Goal: Task Accomplishment & Management: Manage account settings

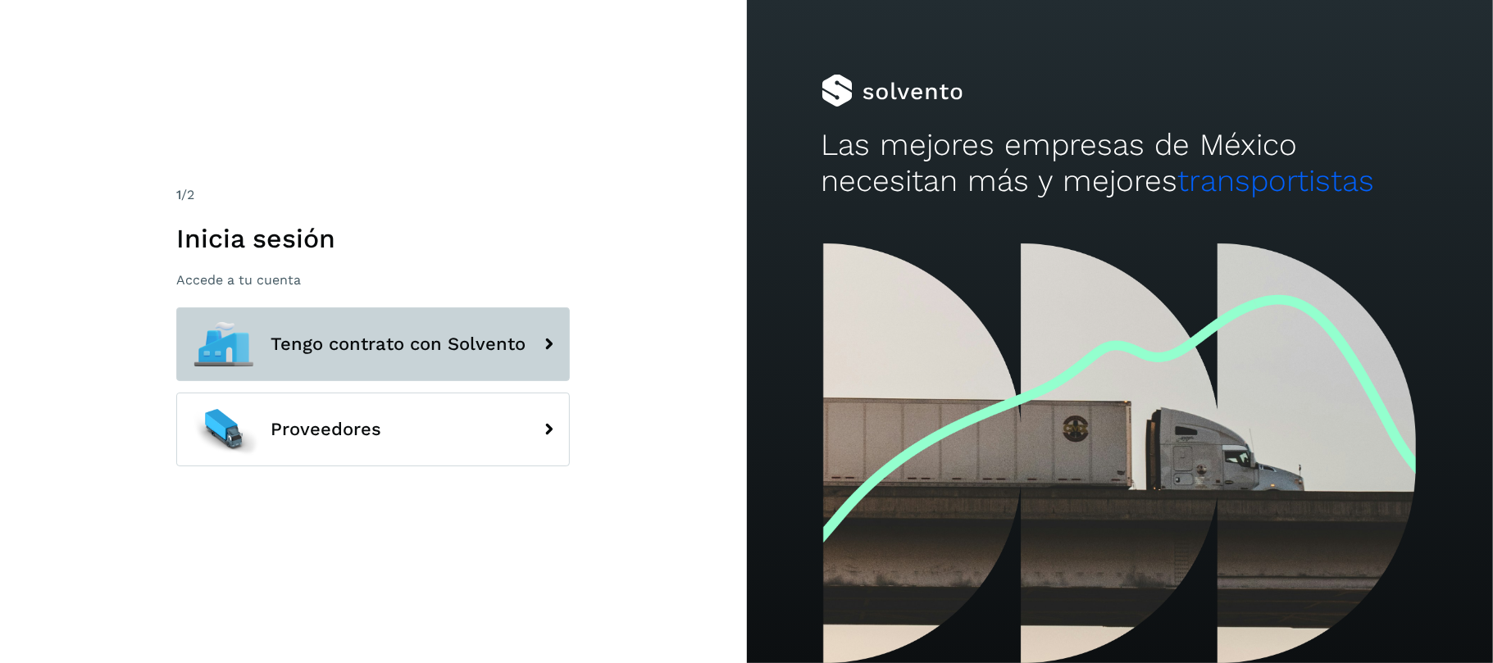
click at [420, 345] on span "Tengo contrato con Solvento" at bounding box center [397, 344] width 255 height 20
click at [421, 341] on span "Tengo contrato con Solvento" at bounding box center [397, 344] width 255 height 20
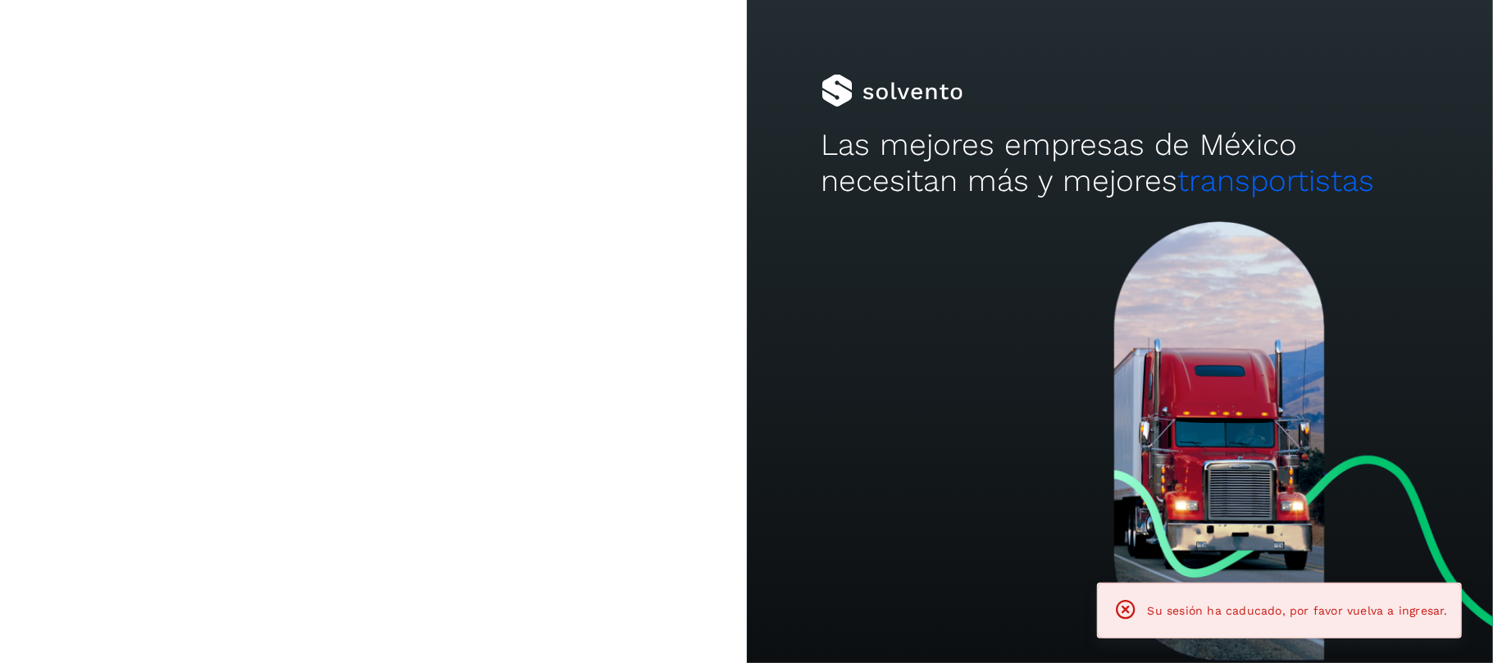
click at [421, 341] on span "Tengo contrato con Solvento" at bounding box center [397, 344] width 255 height 20
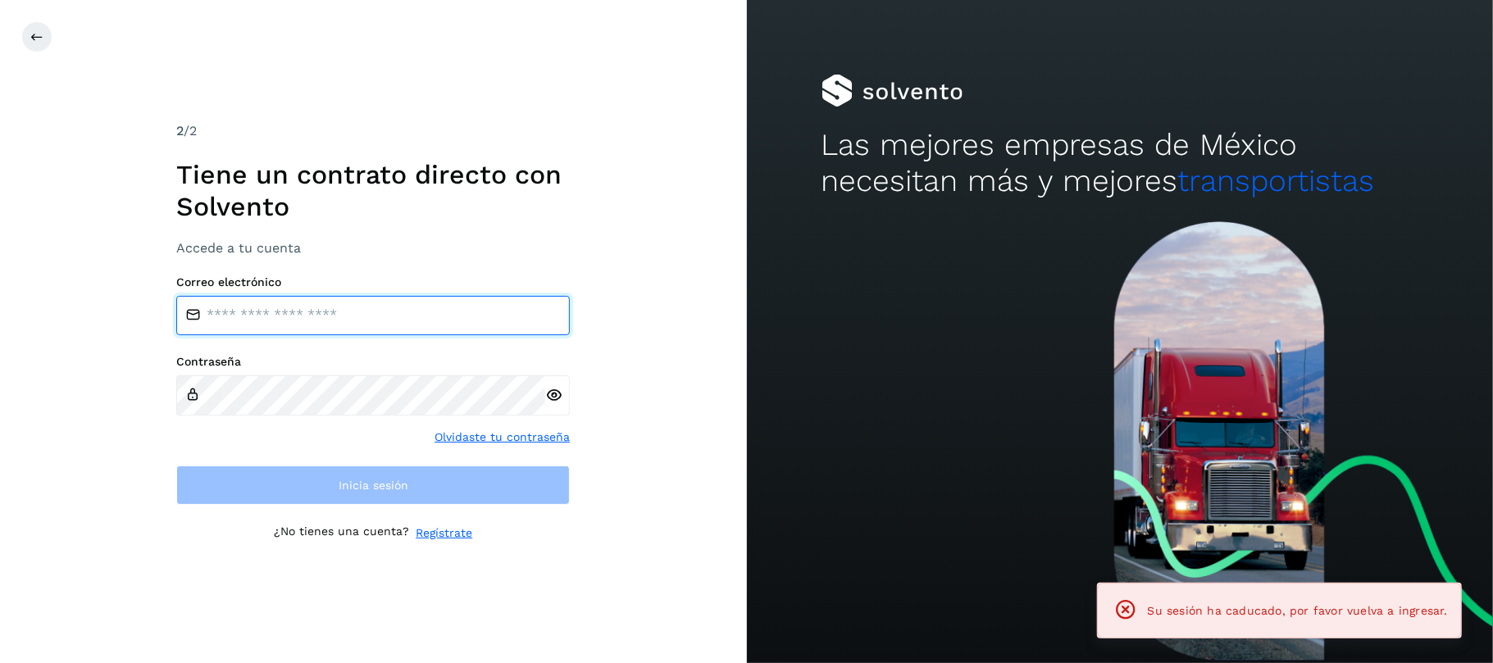
click at [420, 322] on input "email" at bounding box center [372, 315] width 393 height 39
type input "**********"
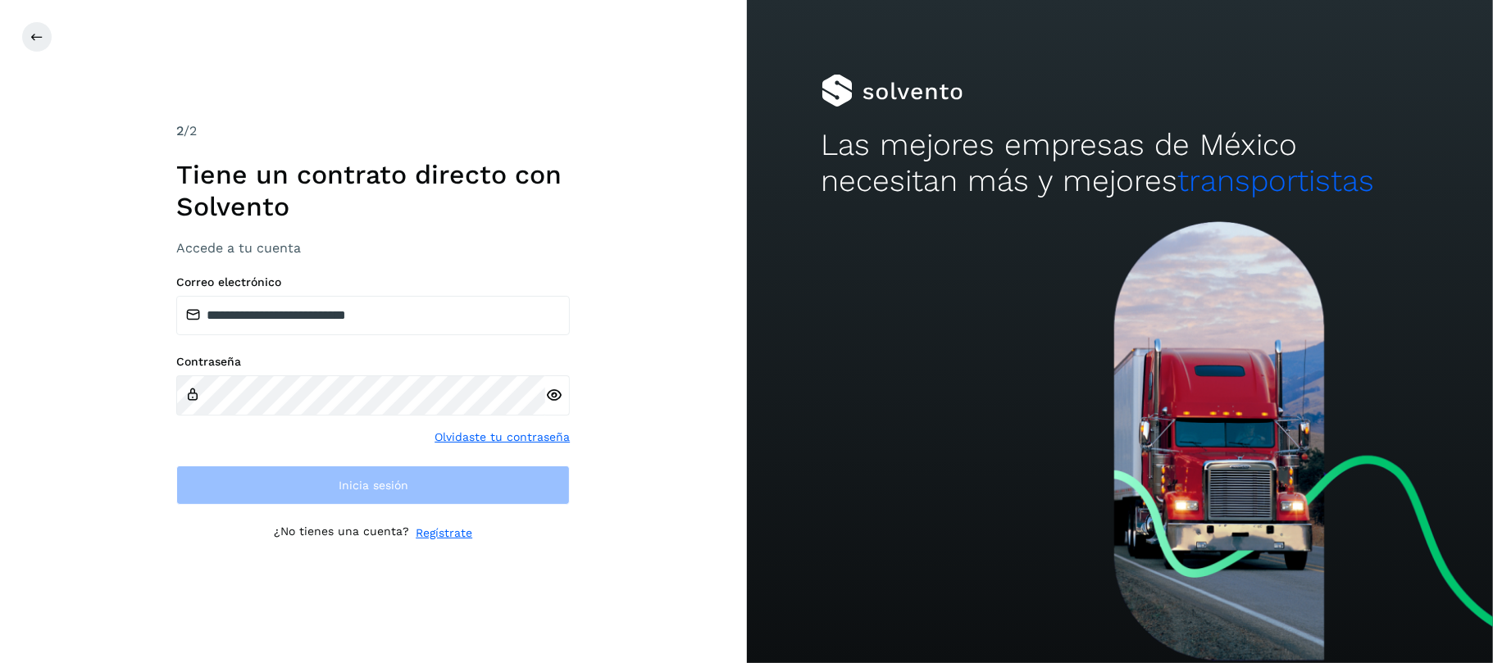
click at [554, 394] on div at bounding box center [557, 395] width 25 height 40
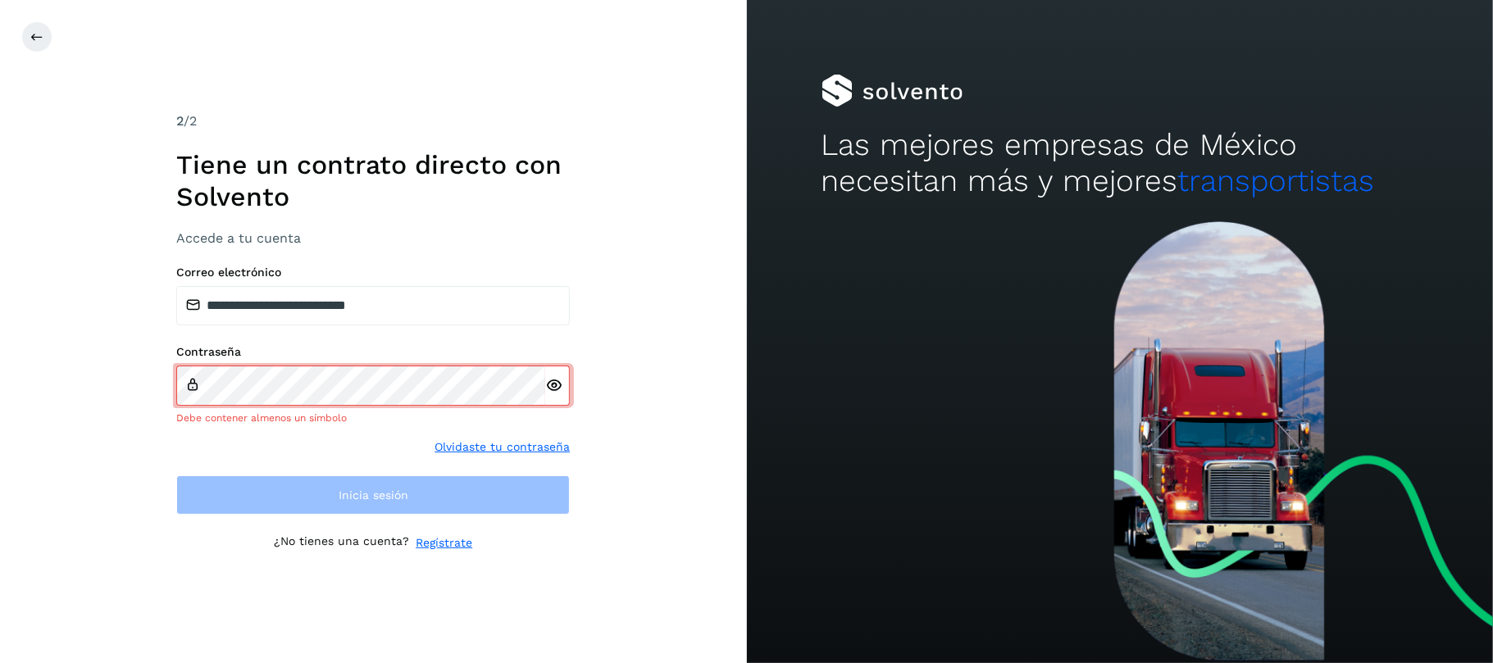
click at [554, 394] on div at bounding box center [557, 386] width 25 height 40
click at [554, 384] on icon at bounding box center [553, 385] width 17 height 17
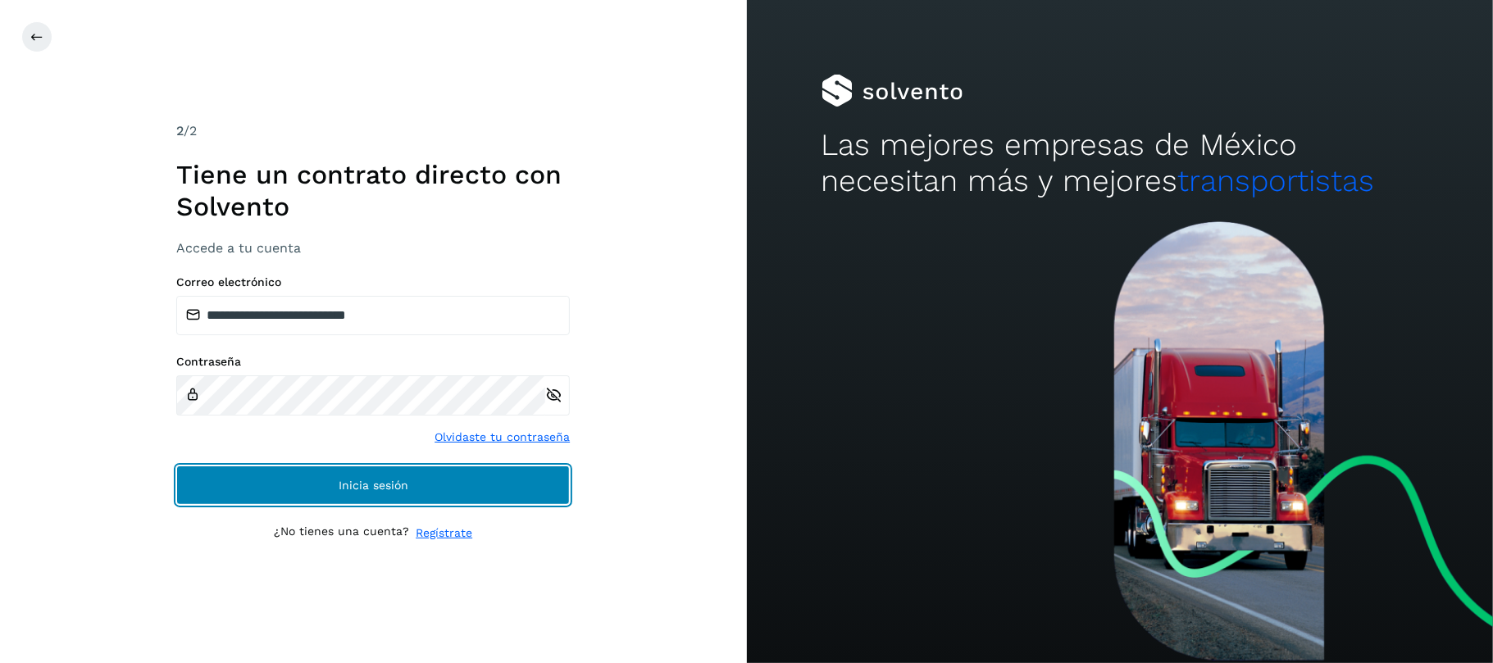
click at [325, 483] on button "Inicia sesión" at bounding box center [372, 485] width 393 height 39
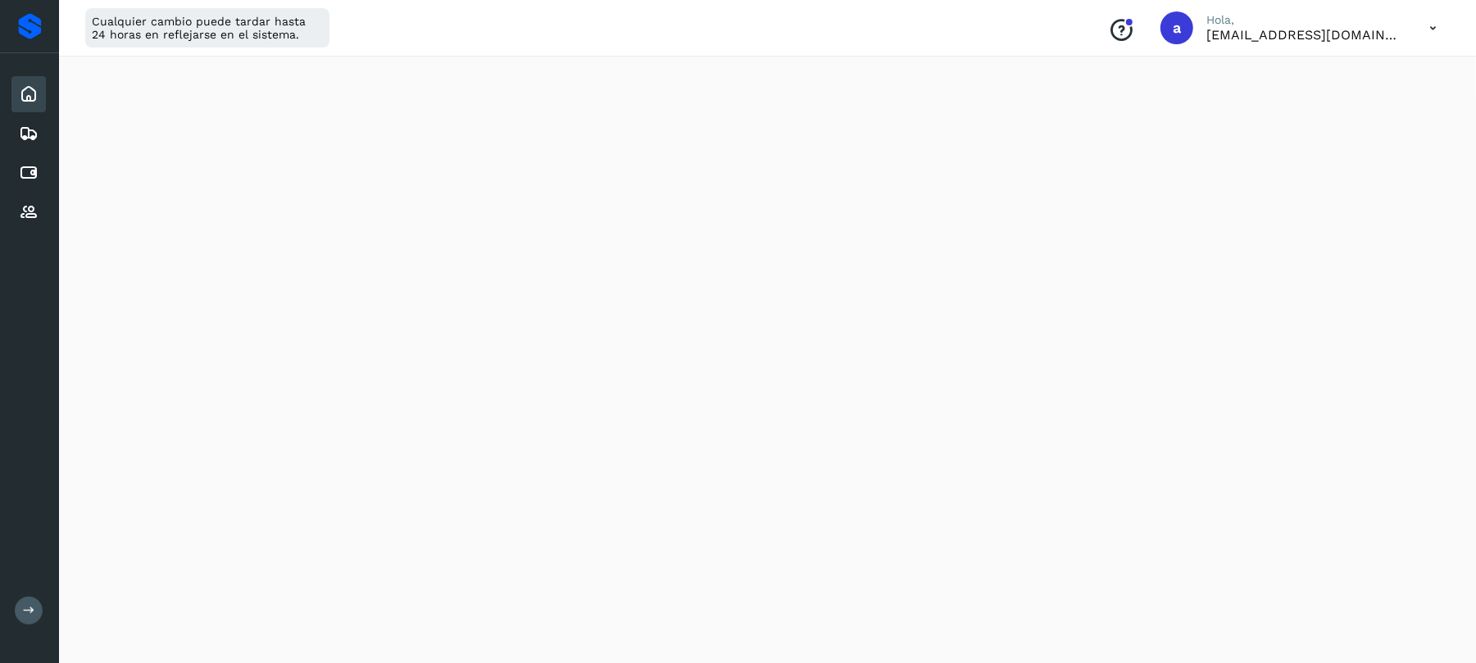
scroll to position [328, 0]
